Goal: Information Seeking & Learning: Find specific fact

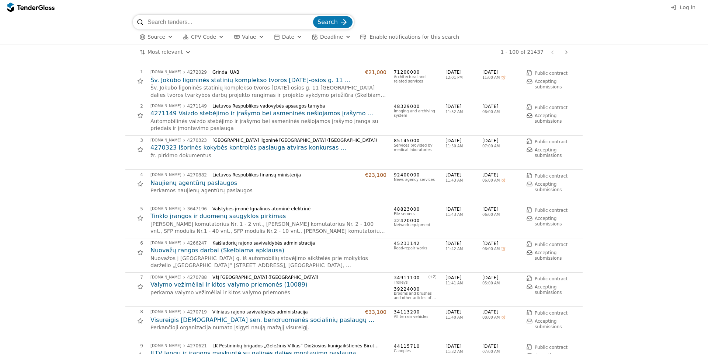
click at [242, 18] on input "search" at bounding box center [229, 22] width 164 height 15
type input "kava"
click at [313, 16] on button "Search" at bounding box center [332, 22] width 39 height 12
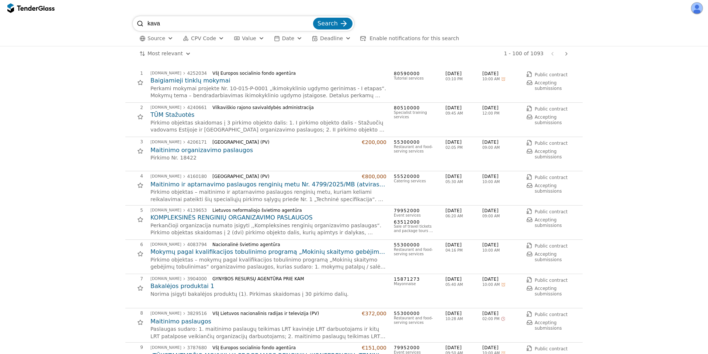
click at [186, 21] on input "kava" at bounding box center [229, 23] width 164 height 15
type input "kavos"
click at [313, 18] on button "Search" at bounding box center [332, 24] width 39 height 12
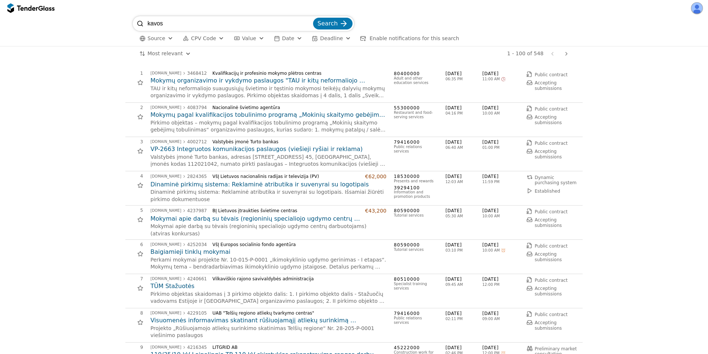
drag, startPoint x: 191, startPoint y: 27, endPoint x: 110, endPoint y: 15, distance: 81.6
click at [111, 15] on div "kavos Search Source CPV Code Type Buyer Value Date Deadline Enable notification…" at bounding box center [354, 177] width 708 height 354
type input "kava"
click at [313, 18] on button "Search" at bounding box center [332, 24] width 39 height 12
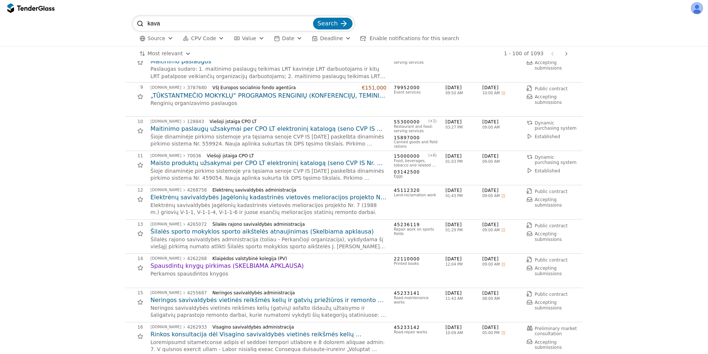
scroll to position [332, 0]
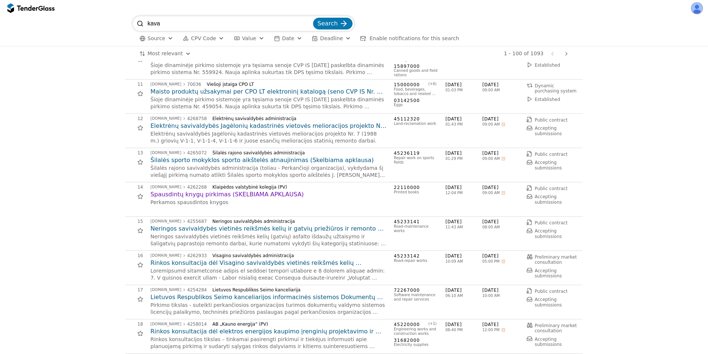
click at [192, 18] on input "kava" at bounding box center [229, 23] width 164 height 15
paste input "4311591"
type input "4311591"
click at [313, 18] on button "Search" at bounding box center [332, 24] width 39 height 12
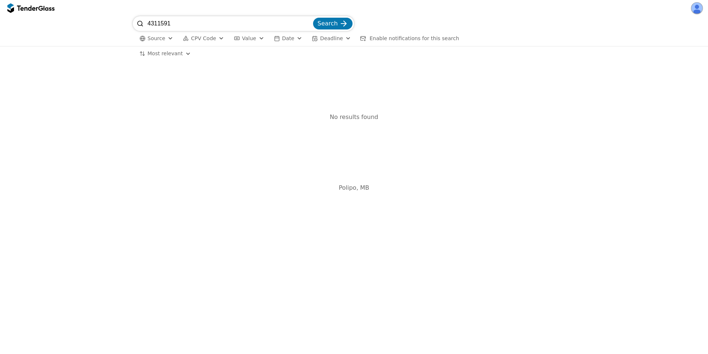
drag, startPoint x: 197, startPoint y: 23, endPoint x: 118, endPoint y: 11, distance: 79.4
click at [118, 11] on div "4311591 Search Source CPV Code Type Buyer Value Date Deadline Enable notificati…" at bounding box center [354, 177] width 708 height 354
click at [191, 24] on input "4311591" at bounding box center [229, 23] width 164 height 15
paste input "Kavos, arbatos, cukraus pirkimas"
type input "Kavos, arbatos, cukraus pirkimas"
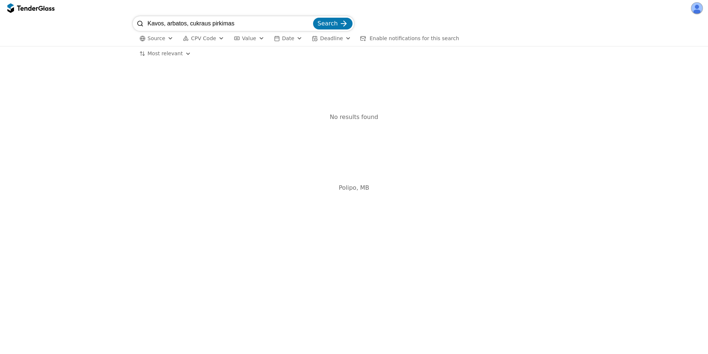
click at [313, 18] on button "Search" at bounding box center [332, 24] width 39 height 12
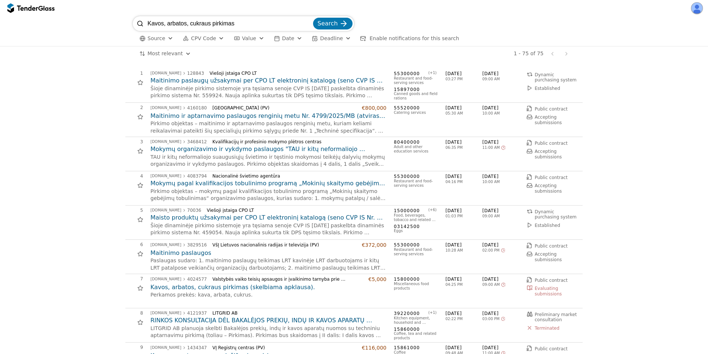
drag, startPoint x: 257, startPoint y: 24, endPoint x: 118, endPoint y: -4, distance: 141.7
click at [118, 0] on html "Kavos, arbatos, cukraus pirkimas Search Source CPV Code Type Buyer Value Date D…" at bounding box center [354, 177] width 708 height 354
type input "kava"
click at [313, 18] on button "Search" at bounding box center [332, 24] width 39 height 12
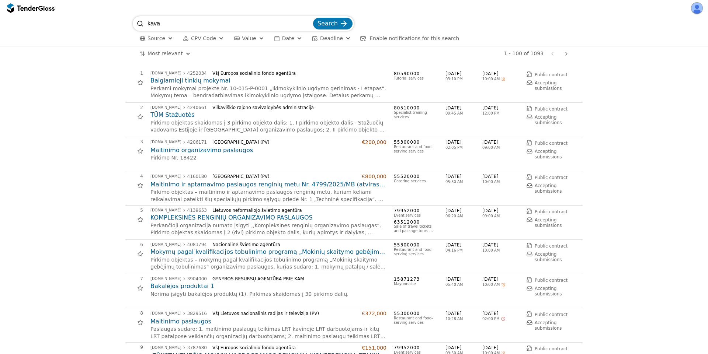
click at [336, 38] on div "button" at bounding box center [348, 38] width 27 height 25
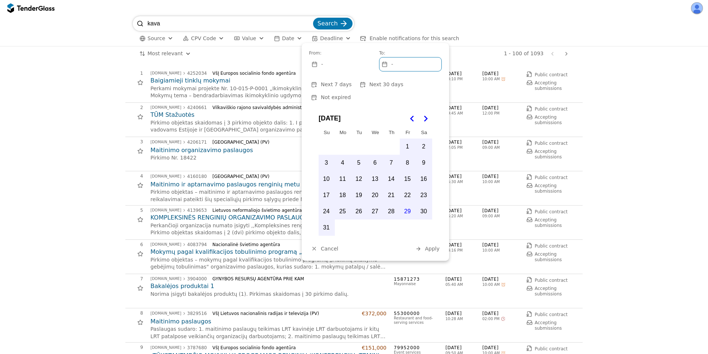
click at [353, 93] on button "Not expired" at bounding box center [331, 97] width 44 height 9
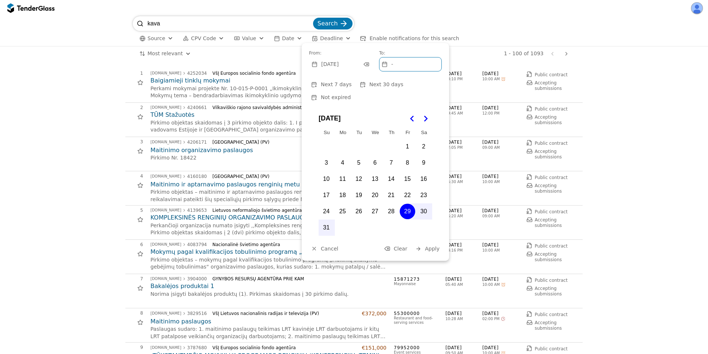
click at [366, 62] on div at bounding box center [365, 65] width 21 height 20
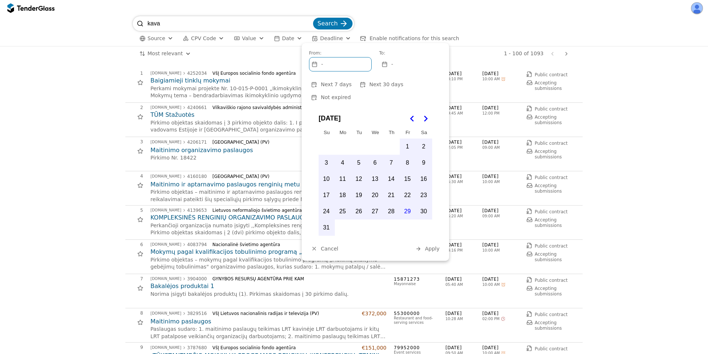
click at [411, 66] on div "-" at bounding box center [410, 64] width 62 height 14
click at [408, 204] on button "29" at bounding box center [406, 211] width 15 height 15
click at [431, 246] on span "Apply" at bounding box center [432, 249] width 15 height 6
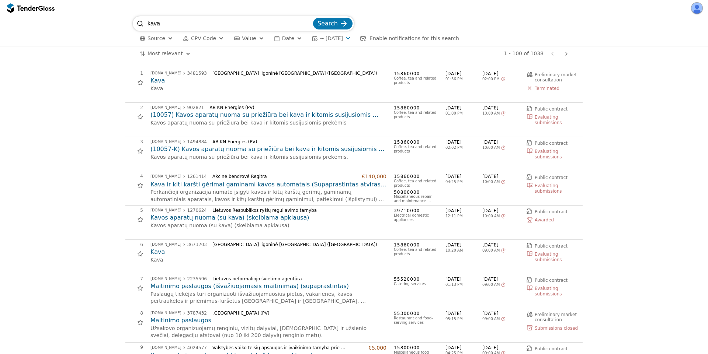
click at [350, 38] on div "button" at bounding box center [348, 38] width 27 height 25
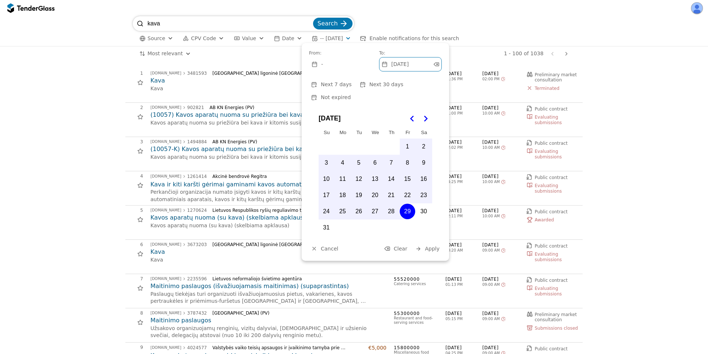
click at [422, 204] on button "30" at bounding box center [423, 211] width 15 height 15
click at [433, 246] on span "Apply" at bounding box center [432, 249] width 15 height 6
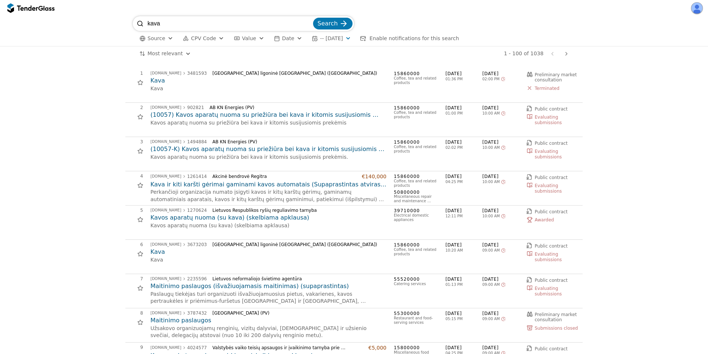
click at [343, 36] on span "- - [DATE]" at bounding box center [331, 38] width 23 height 6
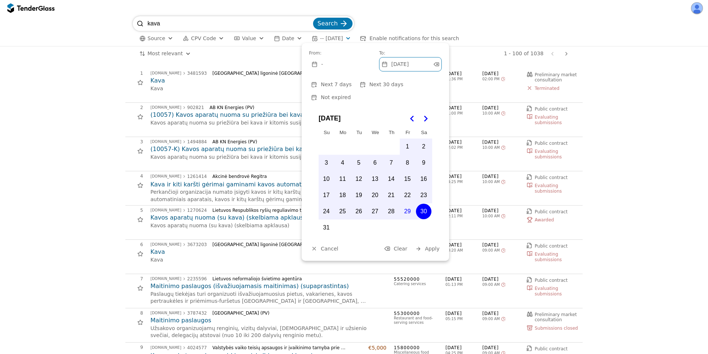
click at [425, 114] on icon "Go to the Next Month" at bounding box center [425, 118] width 9 height 9
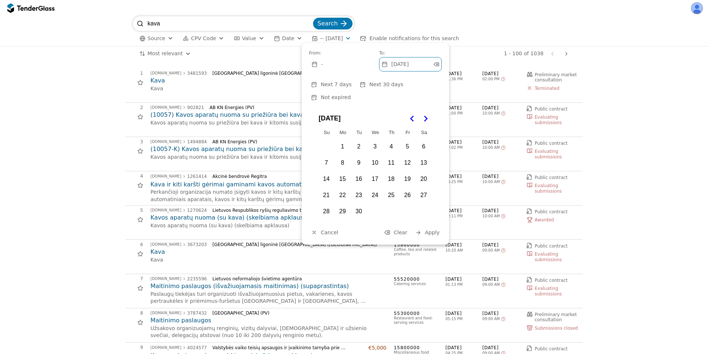
click at [393, 139] on button "4" at bounding box center [390, 146] width 15 height 15
click at [431, 230] on span "Apply" at bounding box center [432, 233] width 15 height 6
